Goal: Transaction & Acquisition: Purchase product/service

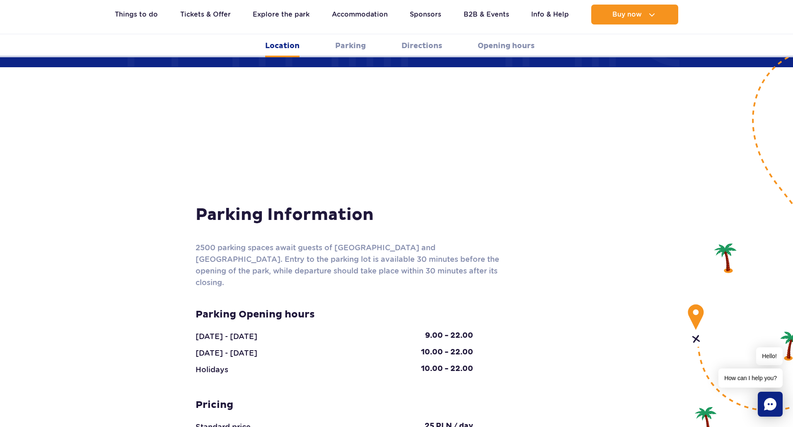
scroll to position [618, 0]
drag, startPoint x: 562, startPoint y: 248, endPoint x: 561, endPoint y: 253, distance: 5.0
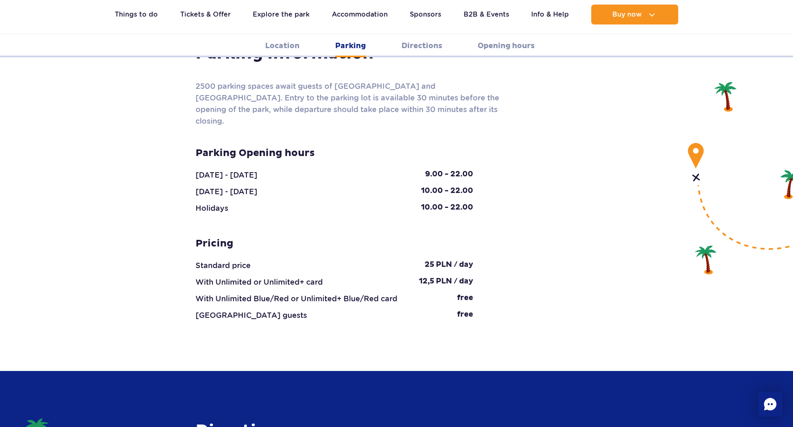
scroll to position [783, 0]
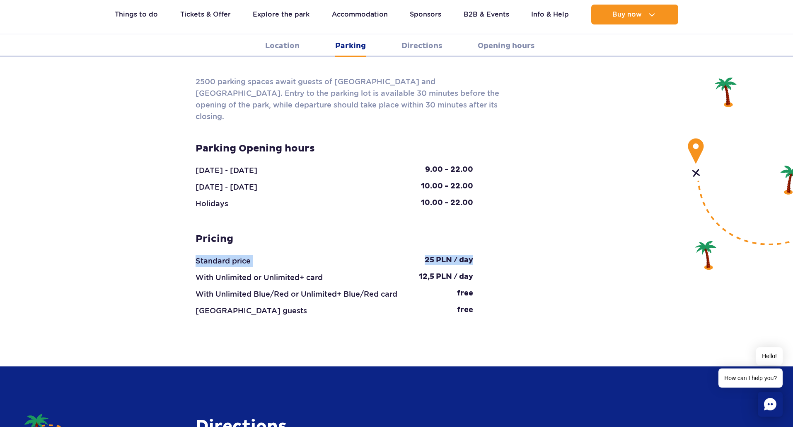
drag, startPoint x: 475, startPoint y: 221, endPoint x: 227, endPoint y: 206, distance: 248.3
click at [213, 233] on div "Pricing Standard price 25 PLN / day With Unlimited or Unlimited+ card 12,5 PLN …" at bounding box center [334, 275] width 290 height 84
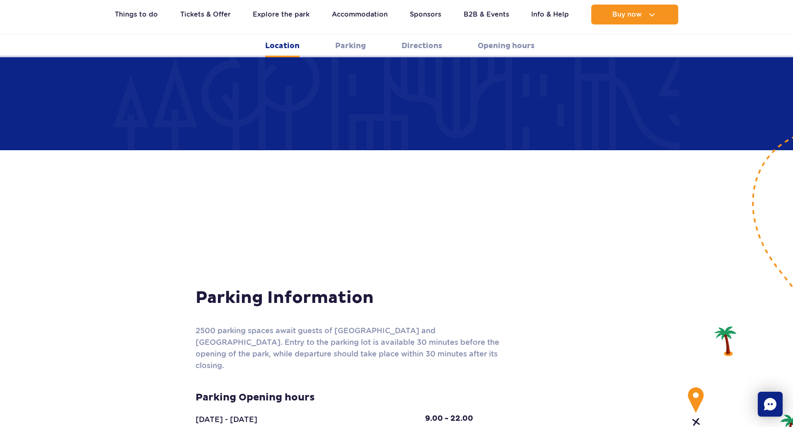
scroll to position [245, 0]
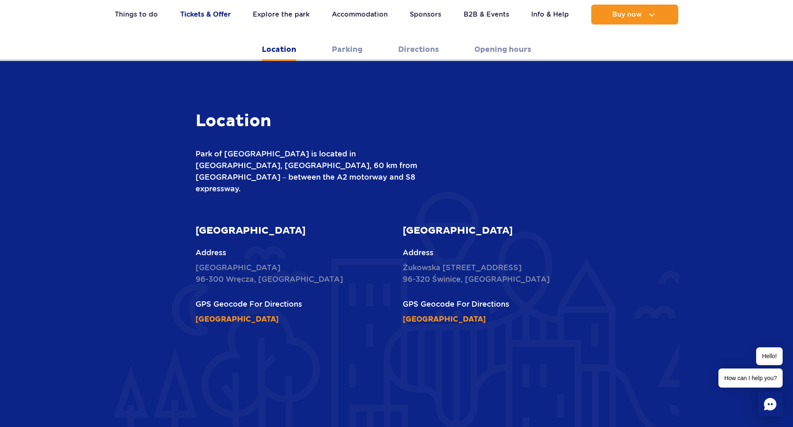
click at [222, 16] on link "Tickets & Offer" at bounding box center [205, 15] width 51 height 20
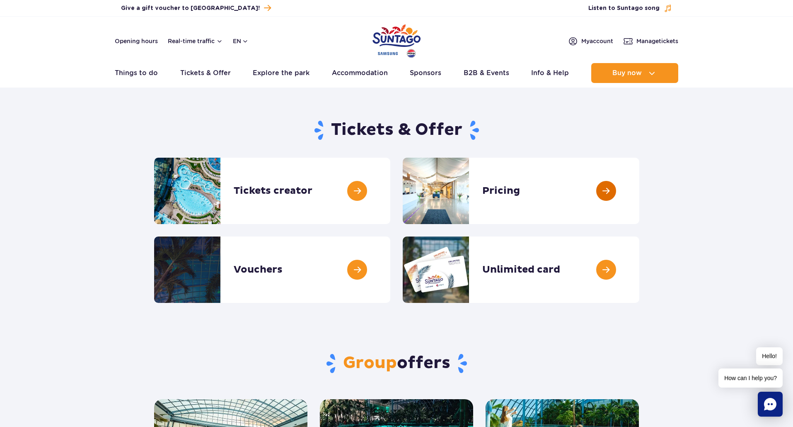
click at [640, 197] on link at bounding box center [640, 191] width 0 height 66
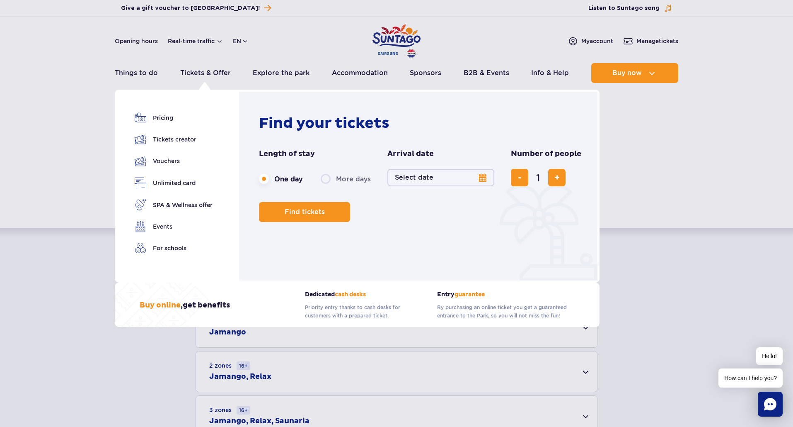
click at [452, 170] on button "Select date" at bounding box center [441, 177] width 107 height 17
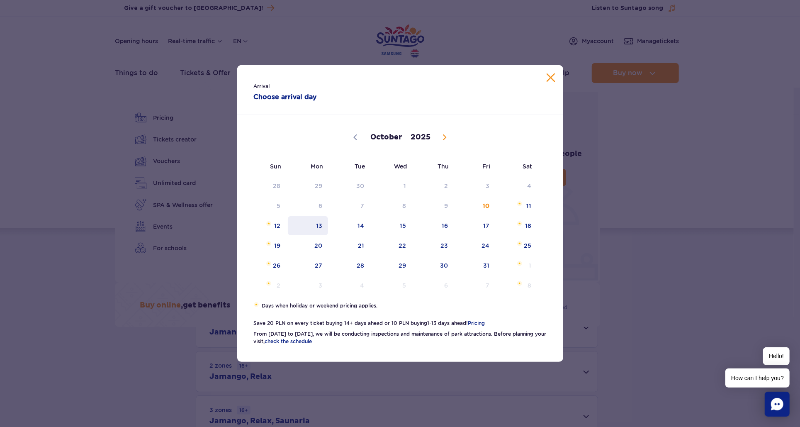
drag, startPoint x: 318, startPoint y: 234, endPoint x: 347, endPoint y: 229, distance: 29.5
click at [319, 234] on span "13" at bounding box center [308, 225] width 42 height 19
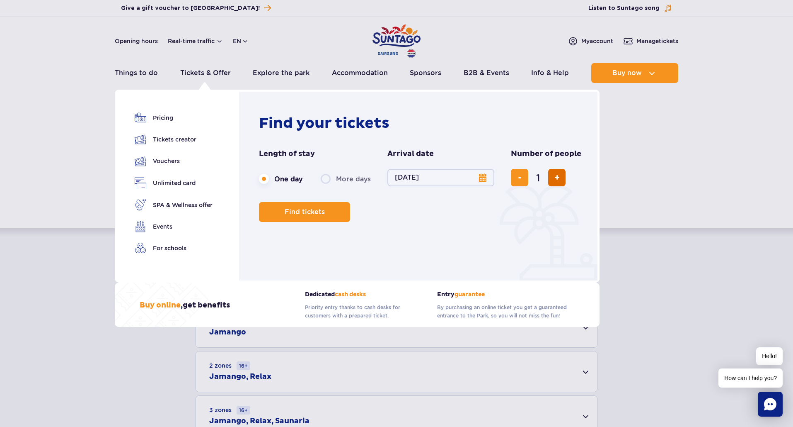
click at [559, 179] on button "add ticket" at bounding box center [556, 177] width 17 height 17
type input "2"
click at [327, 213] on span "Planning your visit to Park of Poland" at bounding box center [327, 211] width 7 height 7
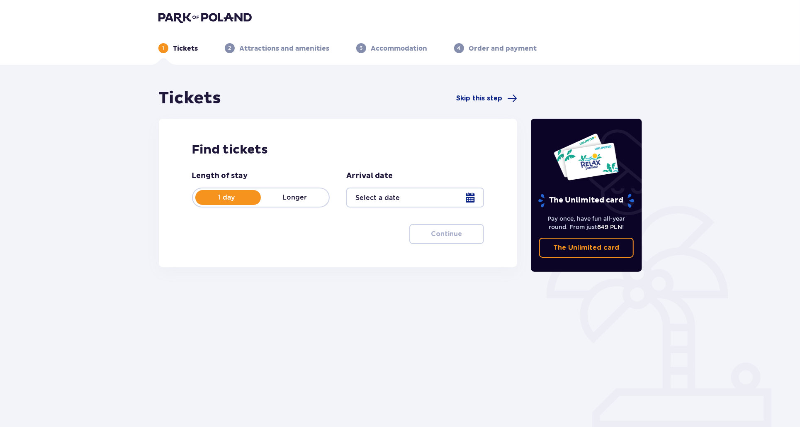
type input "13.10.25"
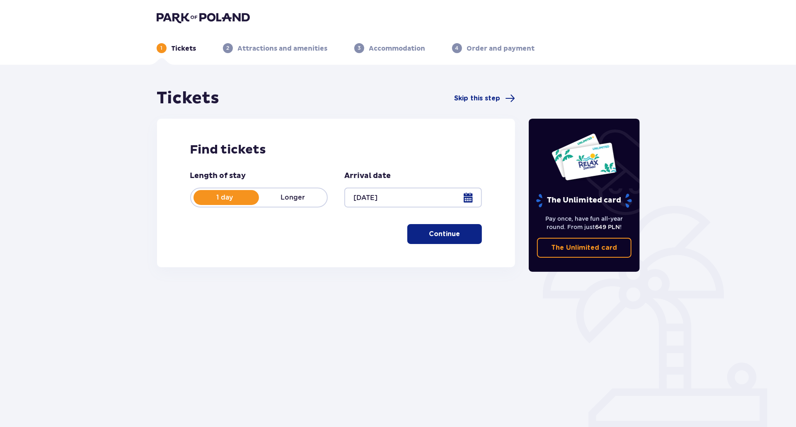
scroll to position [30, 0]
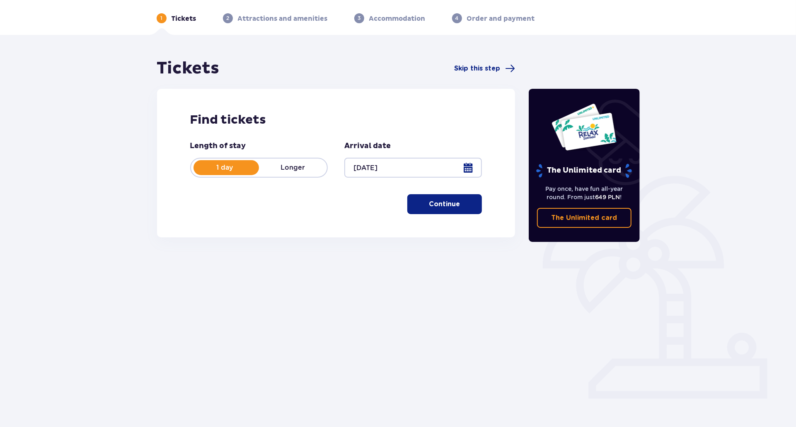
click at [437, 206] on p "Continue" at bounding box center [444, 203] width 31 height 9
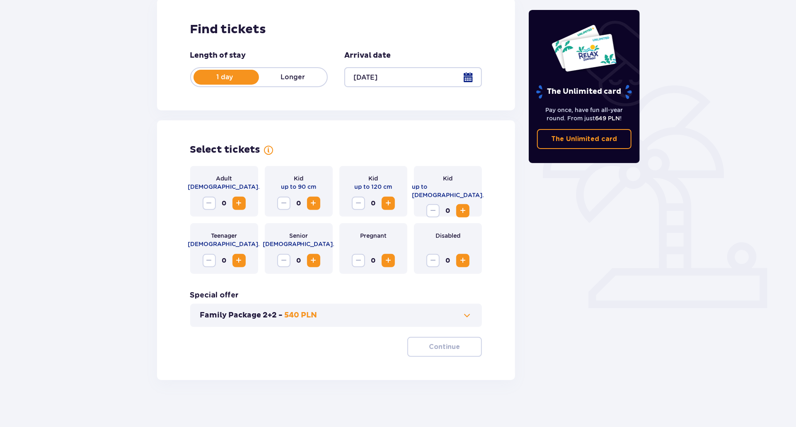
scroll to position [123, 0]
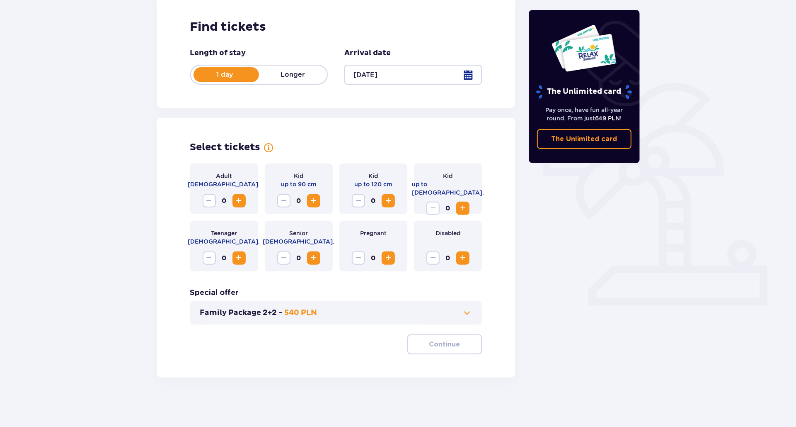
click at [242, 202] on span "Increase" at bounding box center [239, 201] width 10 height 10
click at [393, 201] on span "Increase" at bounding box center [388, 201] width 10 height 10
click at [441, 342] on p "Continue" at bounding box center [444, 343] width 31 height 9
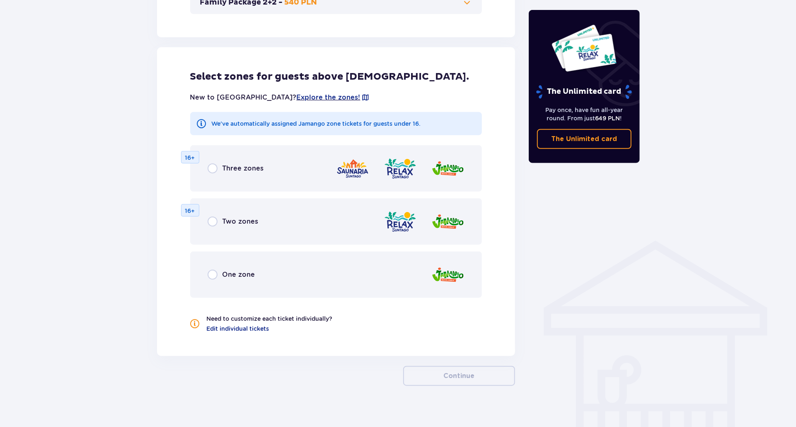
scroll to position [441, 0]
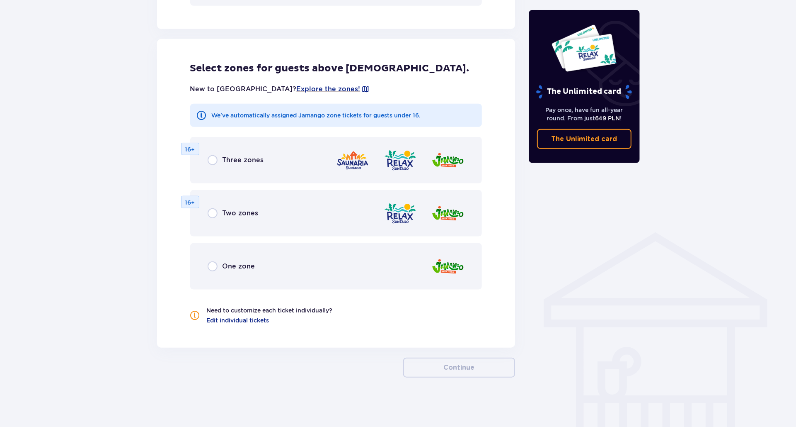
click at [221, 267] on div "One zone" at bounding box center [232, 266] width 48 height 10
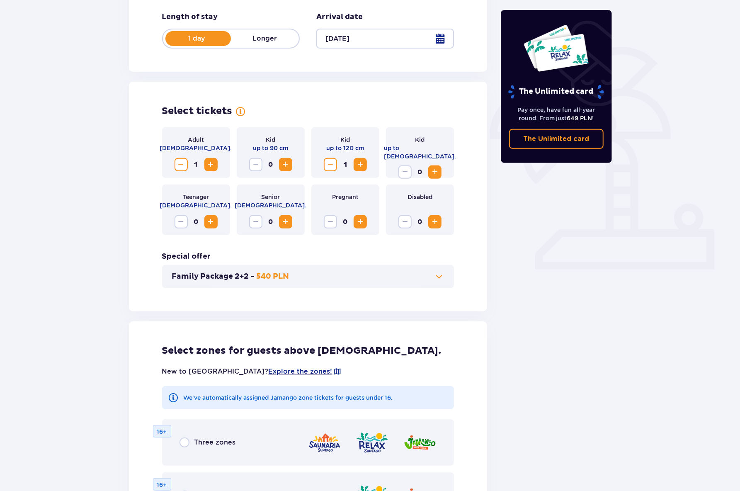
scroll to position [95, 0]
